Goal: Task Accomplishment & Management: Use online tool/utility

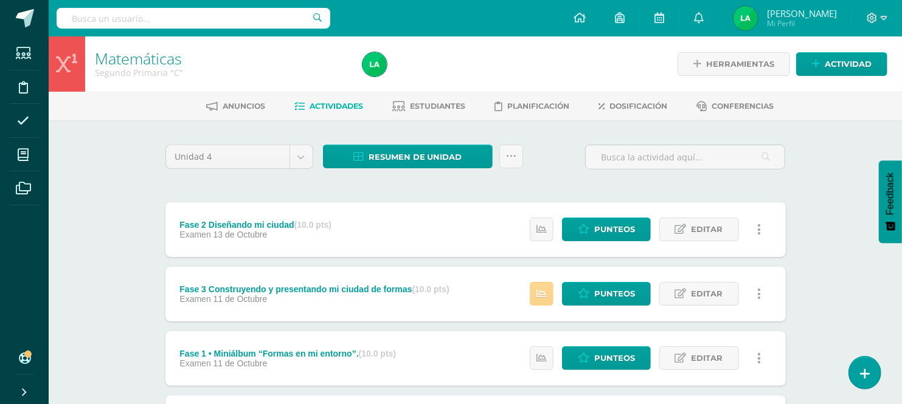
click at [545, 299] on link at bounding box center [541, 294] width 24 height 24
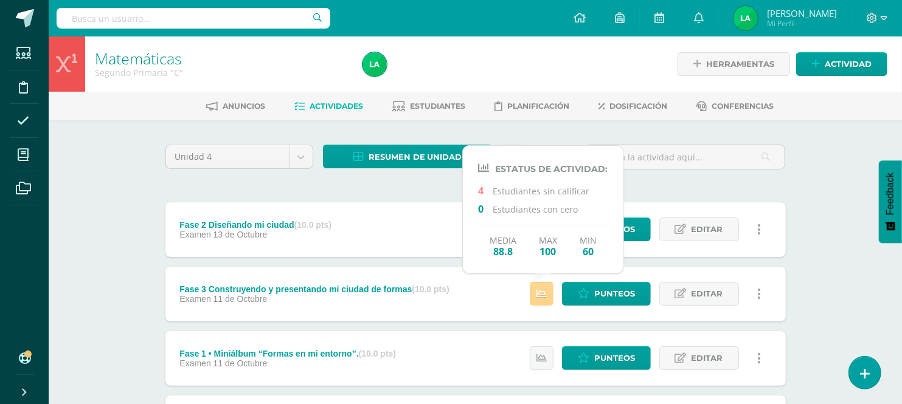
click at [545, 299] on link at bounding box center [541, 294] width 24 height 24
click at [598, 294] on span "Punteos" at bounding box center [614, 294] width 41 height 22
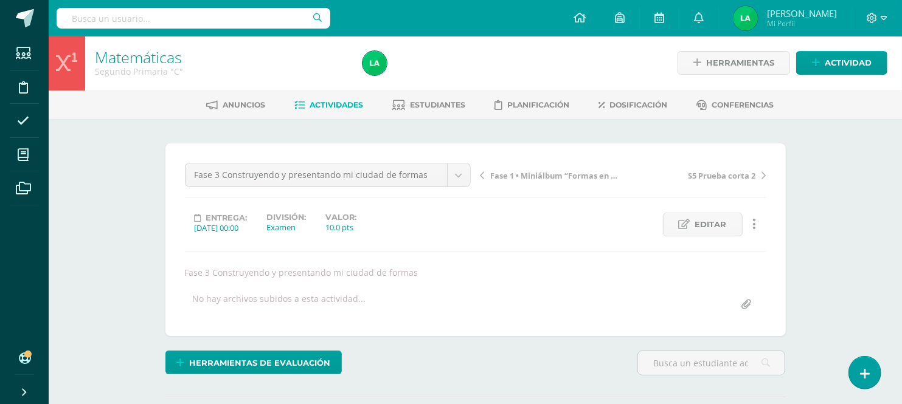
scroll to position [2, 0]
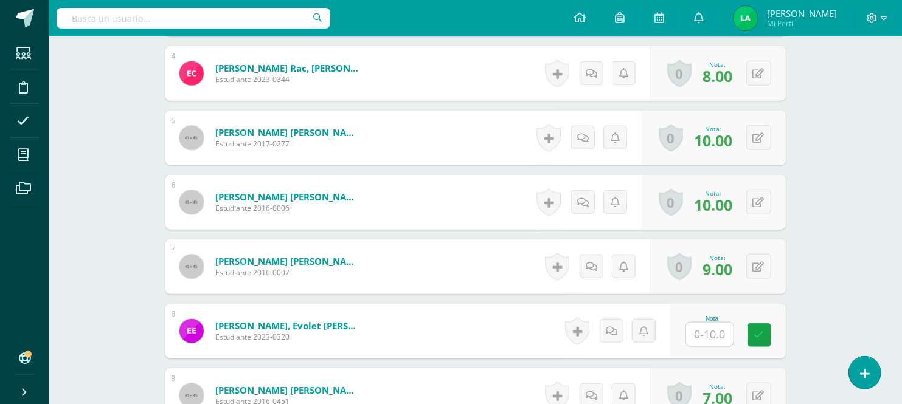
scroll to position [650, 0]
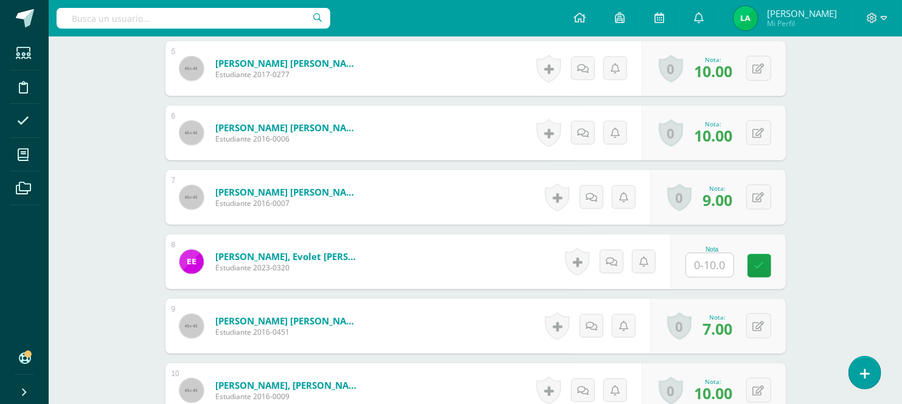
click at [716, 262] on input "text" at bounding box center [709, 265] width 47 height 24
type input "10"
click at [773, 264] on link at bounding box center [767, 266] width 24 height 24
click at [812, 277] on div "Matemáticas Segundo Primaria "C" Herramientas Detalle de asistencias Actividad …" at bounding box center [475, 326] width 853 height 1880
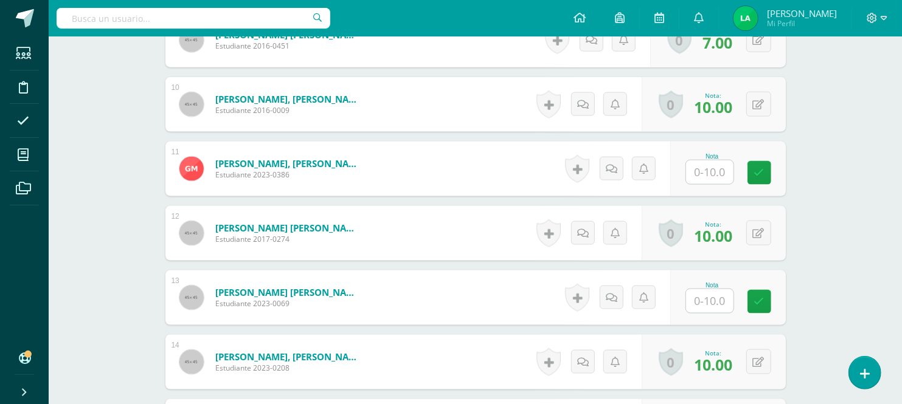
scroll to position [974, 0]
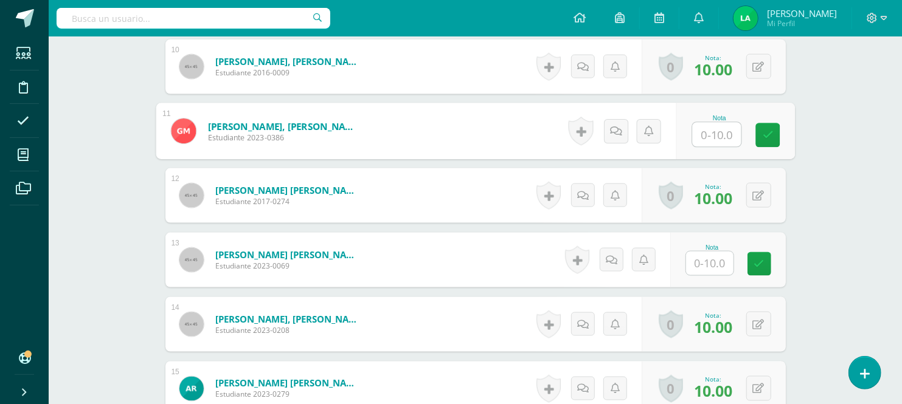
click at [708, 130] on input "text" at bounding box center [716, 135] width 49 height 24
type input "8"
click at [761, 136] on link at bounding box center [767, 135] width 24 height 24
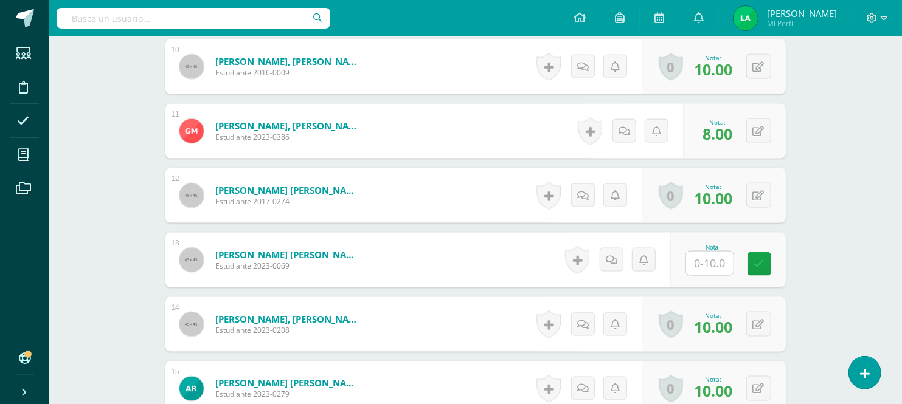
click at [703, 263] on input "text" at bounding box center [709, 264] width 47 height 24
type input "10"
click at [769, 267] on icon at bounding box center [767, 264] width 11 height 10
click at [809, 306] on div "¿Estás seguro que quieres eliminar esta actividad? Esto borrará la actividad y …" at bounding box center [475, 44] width 669 height 1796
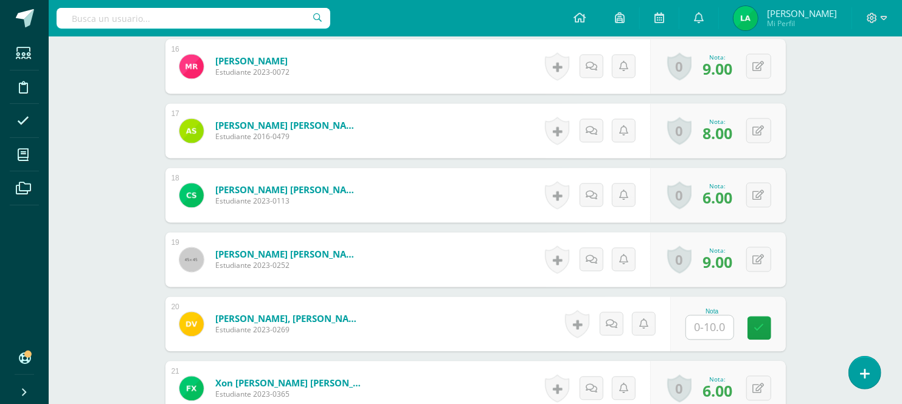
scroll to position [1380, 0]
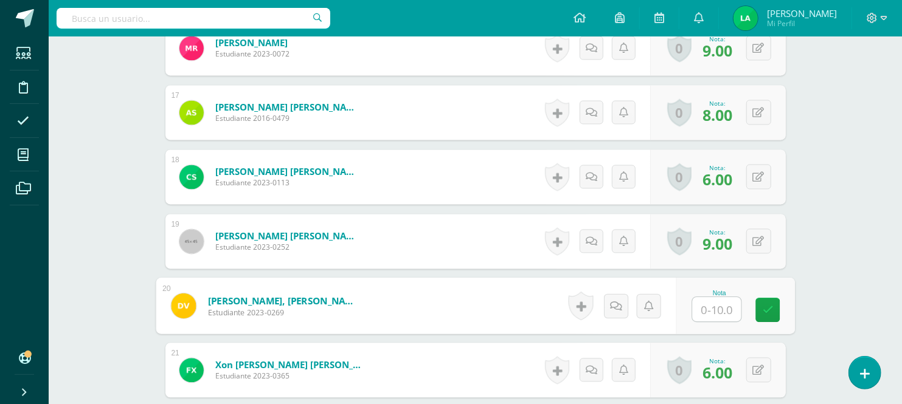
click at [713, 306] on input "text" at bounding box center [716, 309] width 49 height 24
type input "10"
click at [767, 310] on icon at bounding box center [767, 310] width 11 height 10
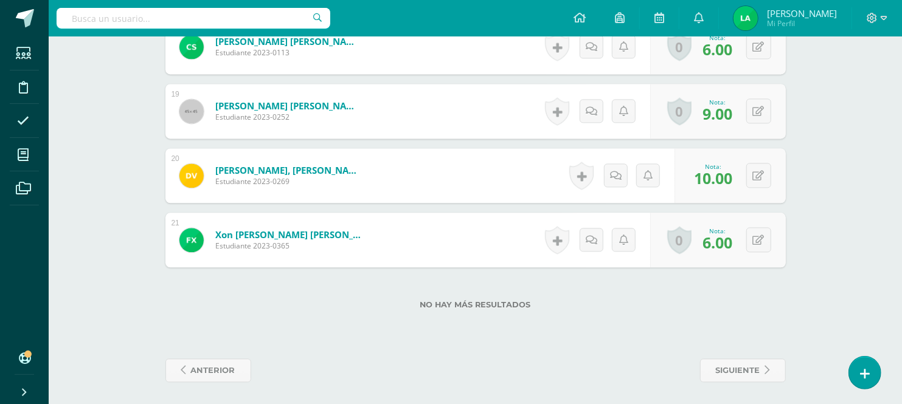
scroll to position [1511, 0]
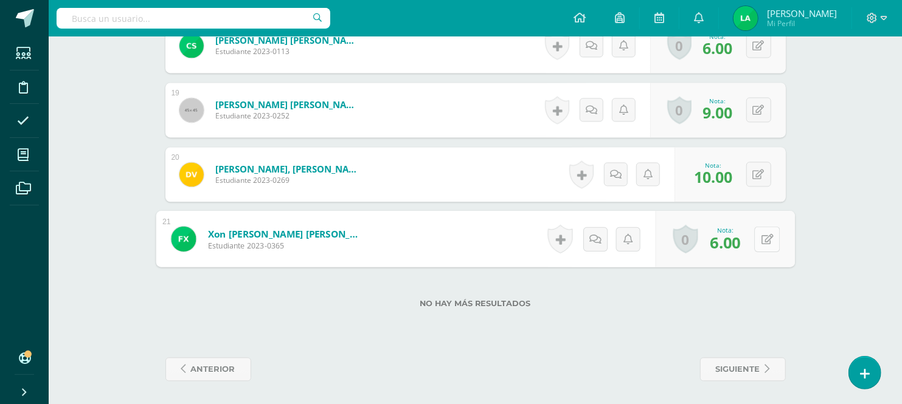
click at [756, 242] on button at bounding box center [767, 239] width 26 height 26
type input "7"
click at [732, 240] on icon at bounding box center [734, 243] width 11 height 10
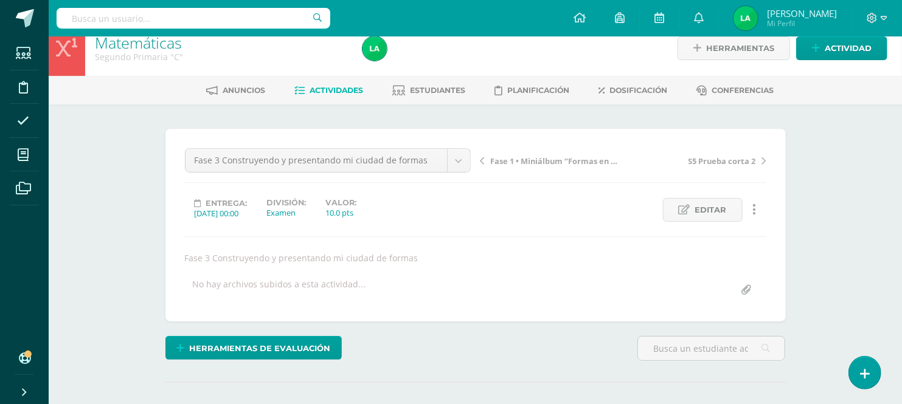
scroll to position [0, 0]
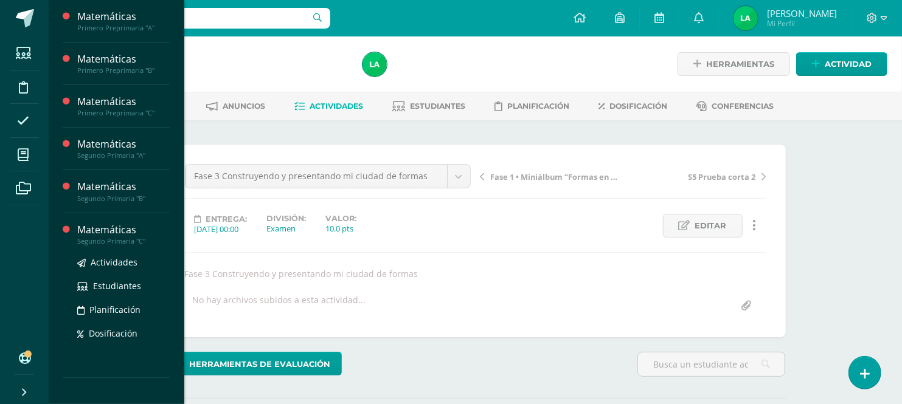
click at [134, 232] on div "Matemáticas" at bounding box center [123, 230] width 92 height 14
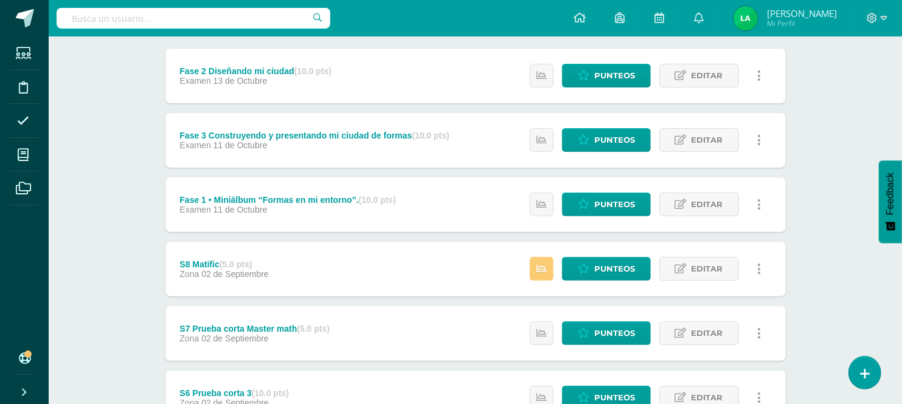
scroll to position [189, 0]
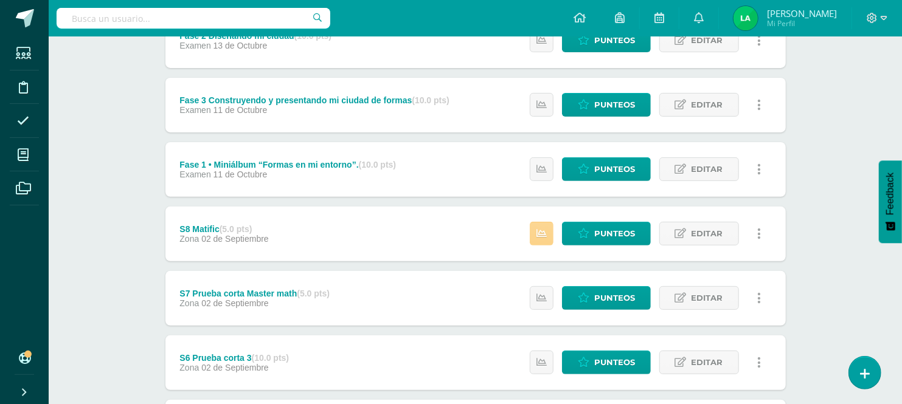
click at [543, 231] on icon at bounding box center [541, 234] width 10 height 10
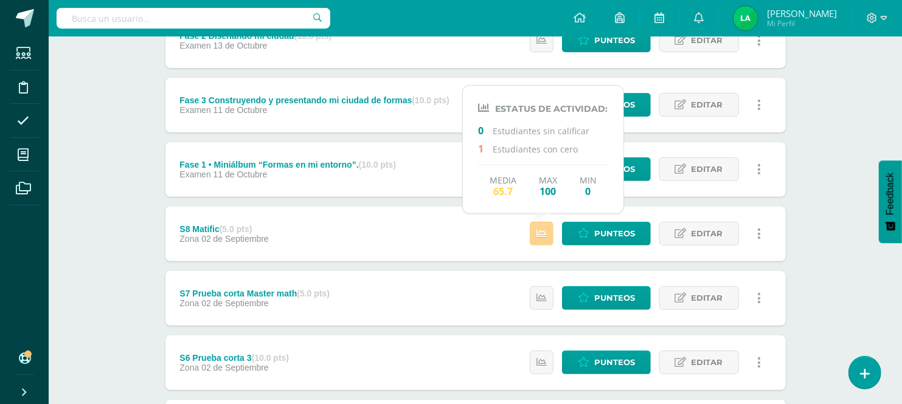
click at [543, 231] on icon at bounding box center [541, 234] width 10 height 10
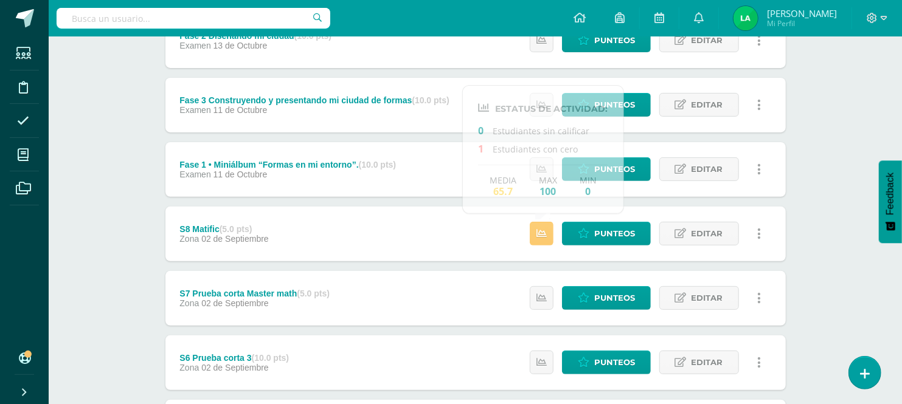
click at [150, 133] on div "Unidad 4 Unidad 1 Unidad 2 Unidad 3 Unidad 4 Resumen de unidad Descargar como H…" at bounding box center [475, 362] width 669 height 862
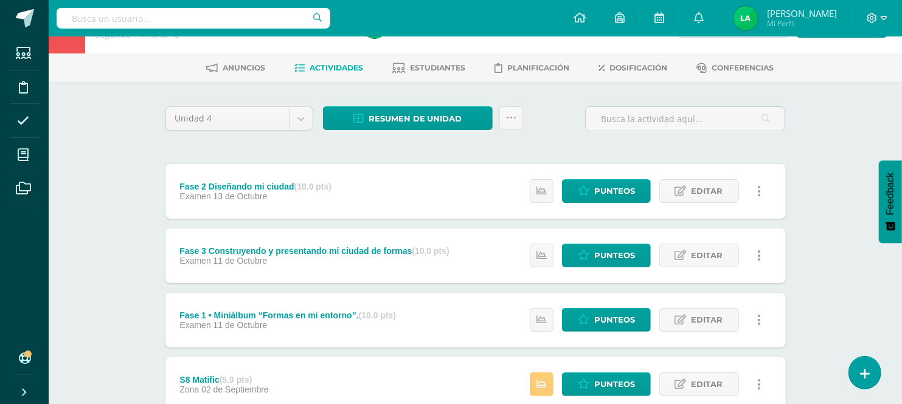
scroll to position [0, 0]
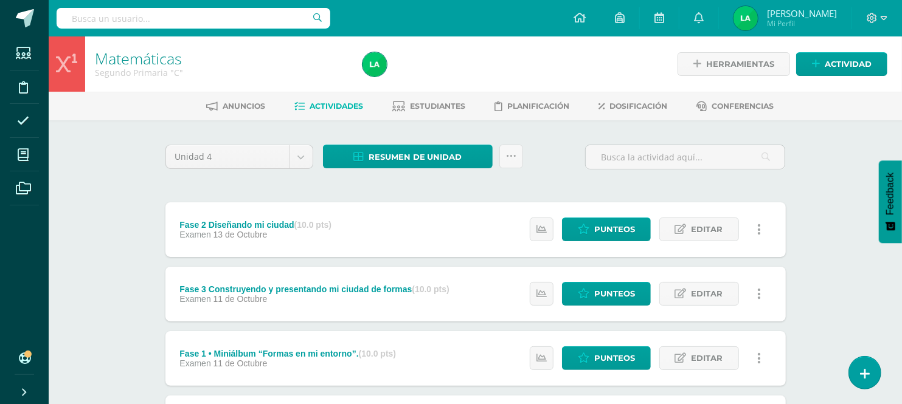
click at [523, 152] on div "Resumen de unidad Descargar como HTML Descargar como PDF Descargar como XLS Sub…" at bounding box center [423, 162] width 210 height 35
click at [473, 152] on link "Resumen de unidad" at bounding box center [408, 157] width 170 height 24
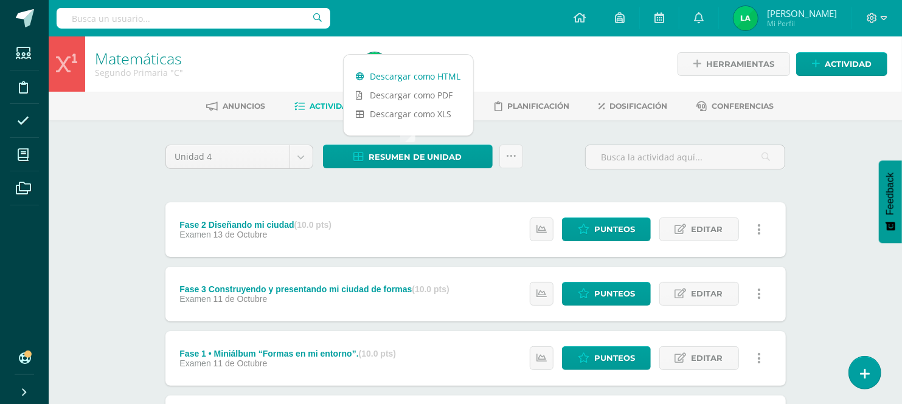
click at [396, 72] on link "Descargar como HTML" at bounding box center [407, 76] width 129 height 19
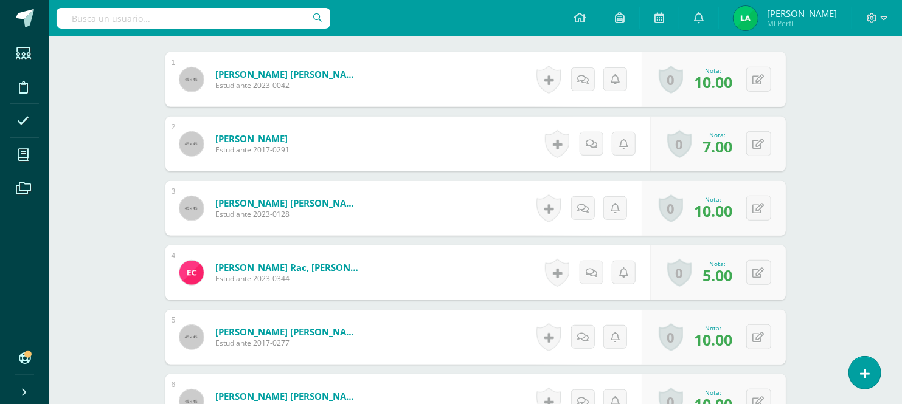
scroll to position [409, 0]
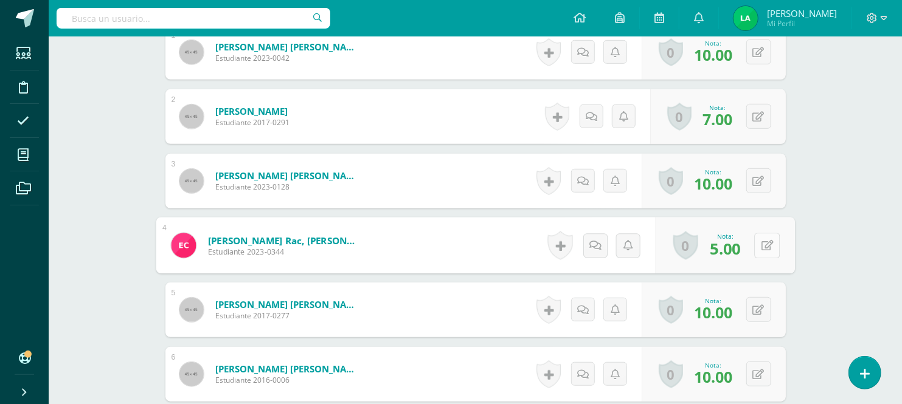
click at [754, 247] on button at bounding box center [767, 246] width 26 height 26
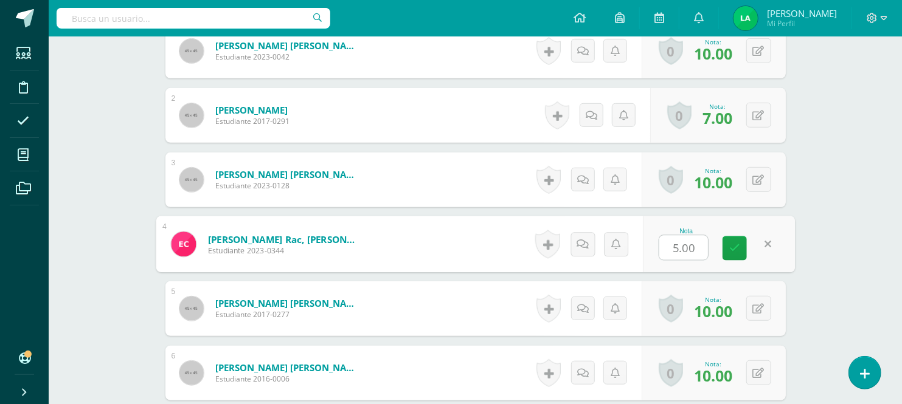
type input "9"
click at [736, 246] on icon at bounding box center [734, 248] width 11 height 10
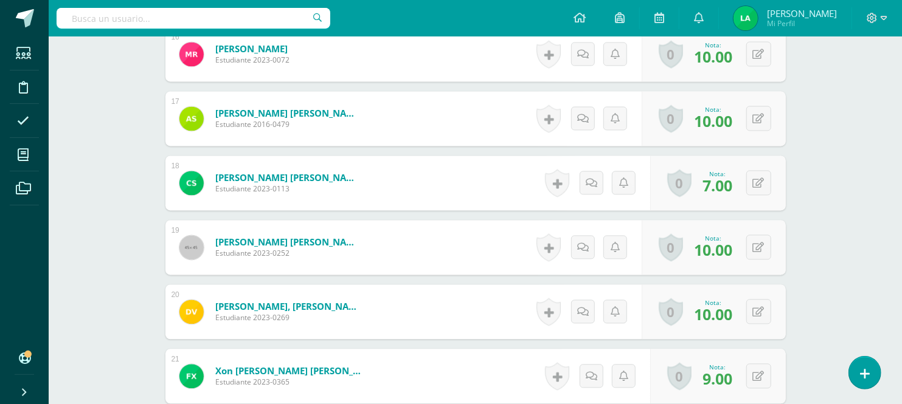
scroll to position [1511, 0]
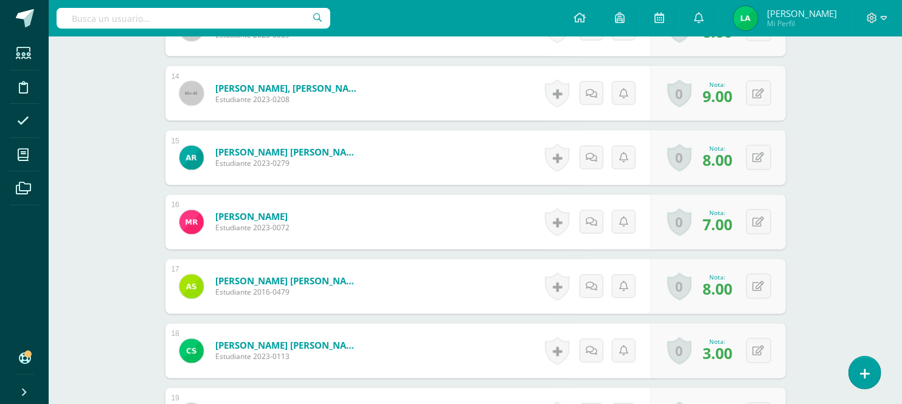
scroll to position [1232, 0]
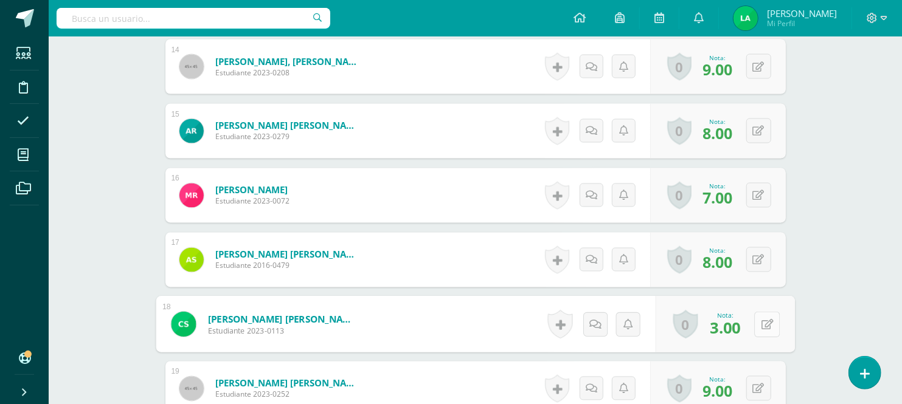
click at [756, 327] on button at bounding box center [767, 325] width 26 height 26
type input "6"
click at [737, 324] on icon at bounding box center [734, 328] width 11 height 10
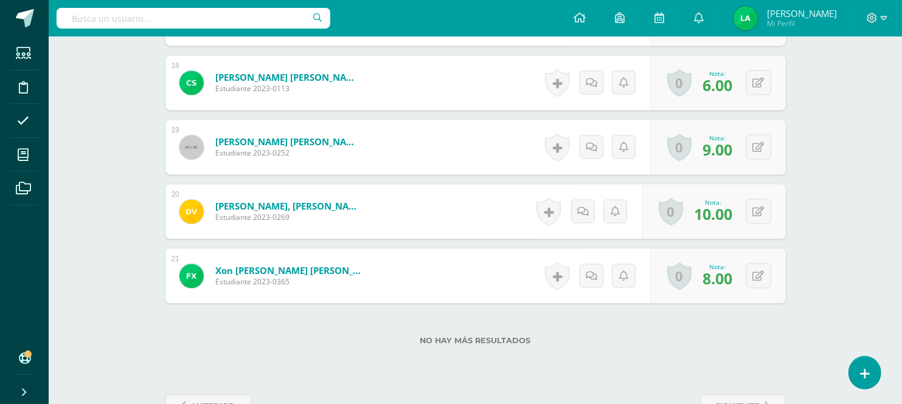
scroll to position [1475, 0]
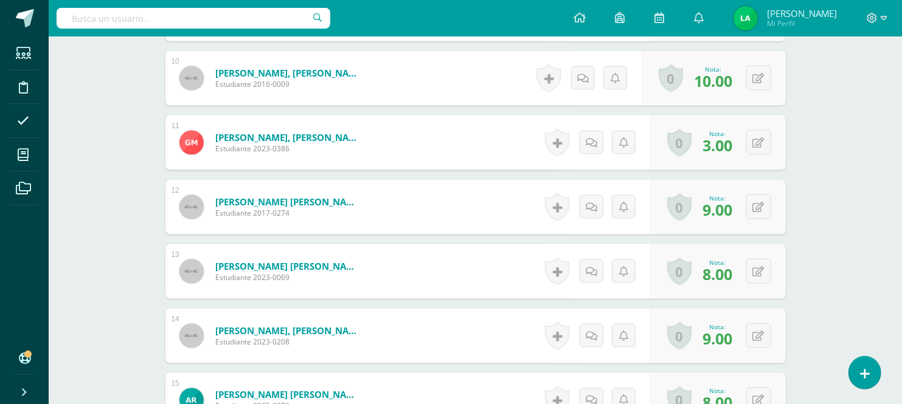
scroll to position [962, 0]
click at [762, 139] on icon at bounding box center [759, 144] width 12 height 10
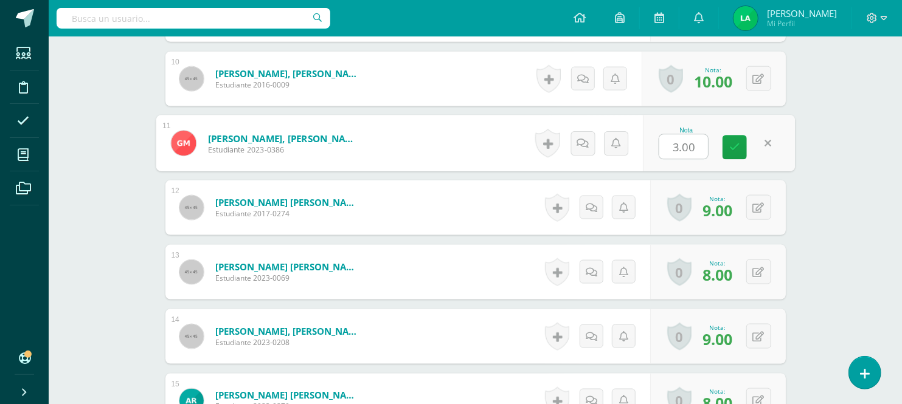
type input "6"
click at [739, 143] on icon at bounding box center [734, 147] width 11 height 10
